Goal: Contribute content: Add original content to the website for others to see

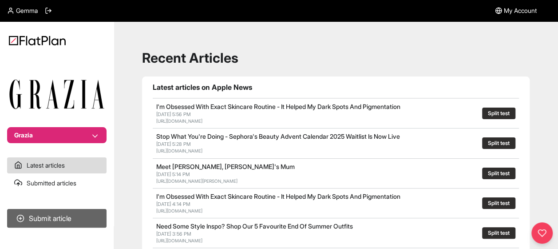
click at [60, 214] on button "Submit article" at bounding box center [56, 218] width 99 height 19
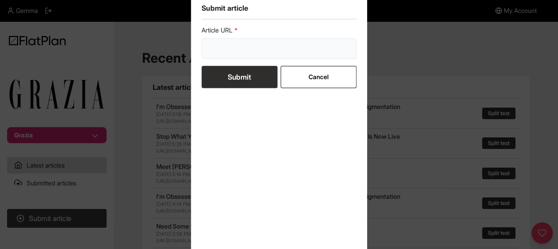
click at [246, 48] on input "url" at bounding box center [279, 48] width 155 height 20
paste input "https://graziadaily.co.uk/fashion/shopping/uniqlo-what-to-buy-new/"
type input "https://graziadaily.co.uk/fashion/shopping/uniqlo-what-to-buy-new/"
click at [248, 80] on button "Submit" at bounding box center [240, 77] width 76 height 22
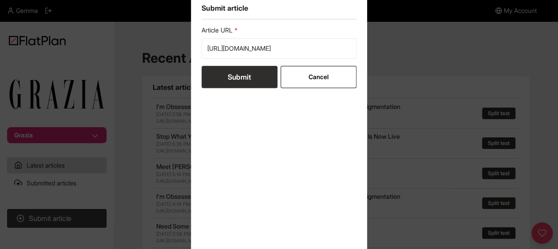
scroll to position [0, 0]
